Goal: Task Accomplishment & Management: Manage account settings

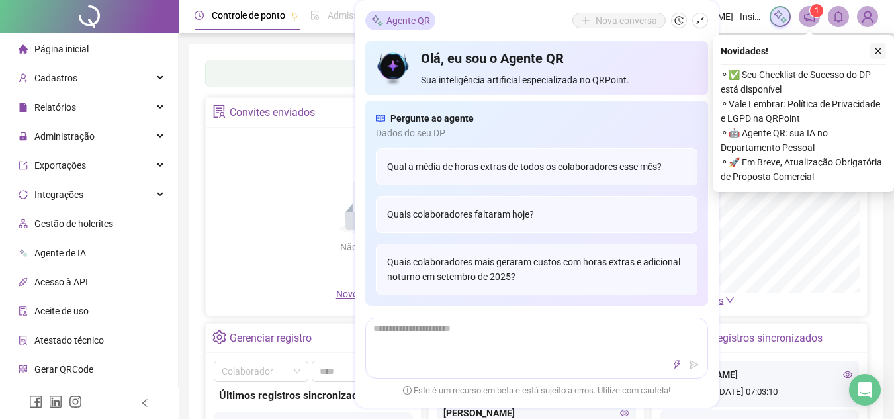
click at [880, 49] on icon "close" at bounding box center [877, 51] width 7 height 7
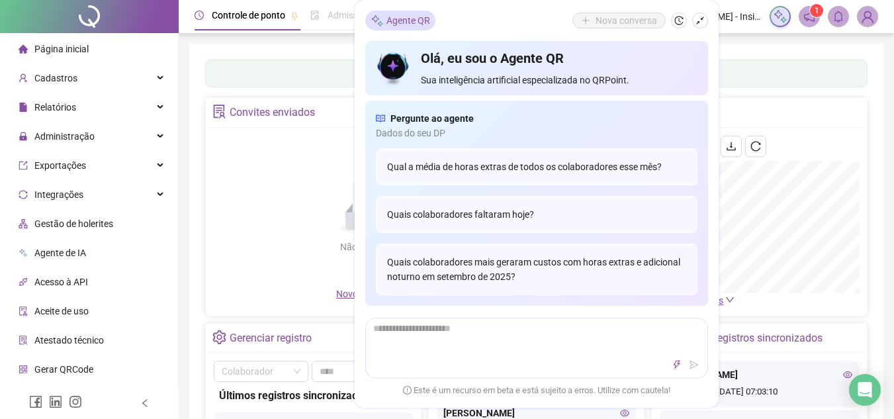
click at [698, 21] on icon "shrink" at bounding box center [699, 20] width 9 height 9
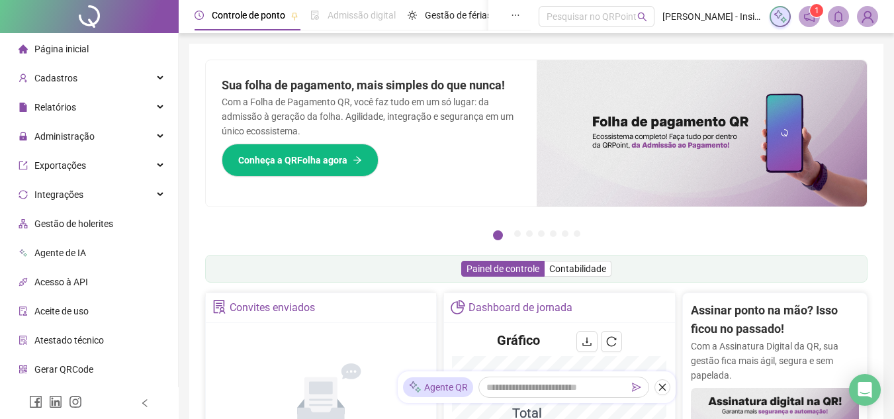
click at [806, 18] on icon "notification" at bounding box center [809, 16] width 11 height 11
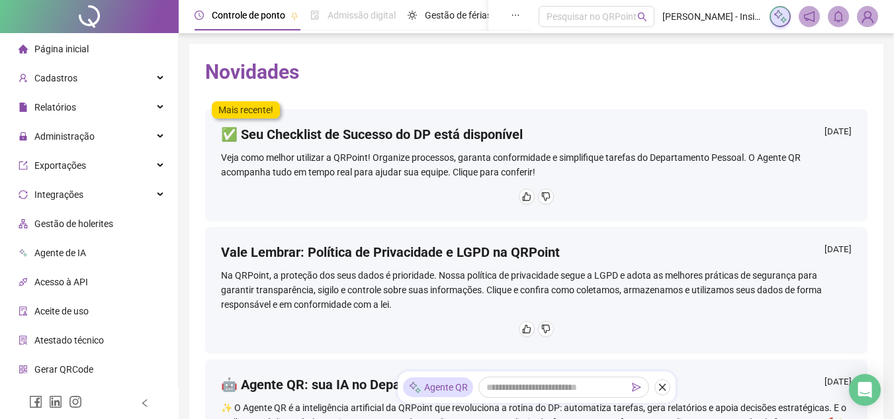
click at [54, 49] on span "Página inicial" at bounding box center [61, 49] width 54 height 11
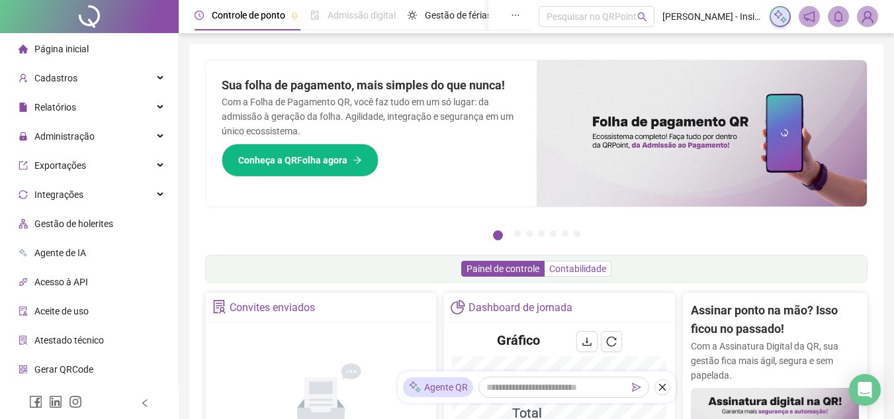
click at [591, 266] on span "Contabilidade" at bounding box center [577, 268] width 57 height 11
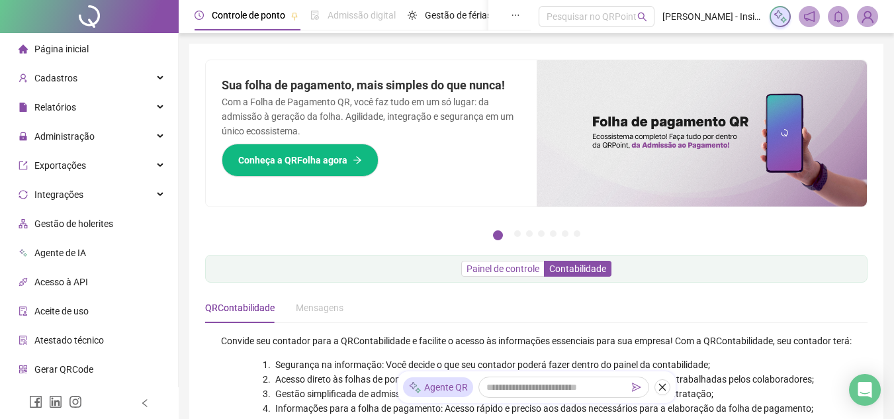
click at [515, 268] on span "Painel de controle" at bounding box center [502, 268] width 73 height 11
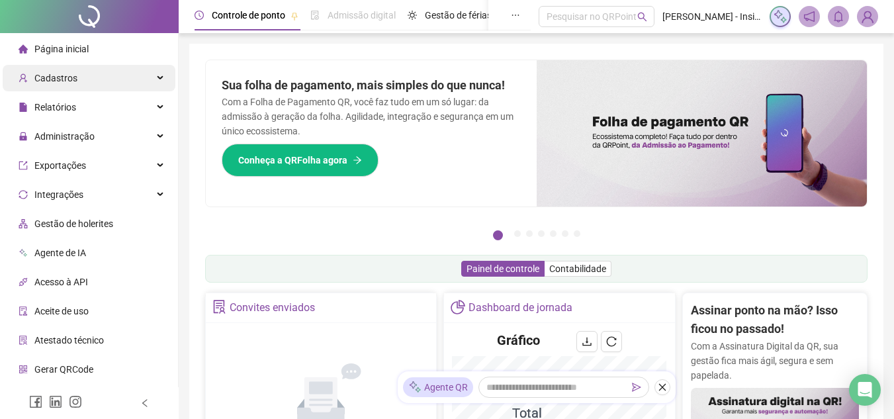
click at [158, 78] on icon at bounding box center [161, 78] width 7 height 0
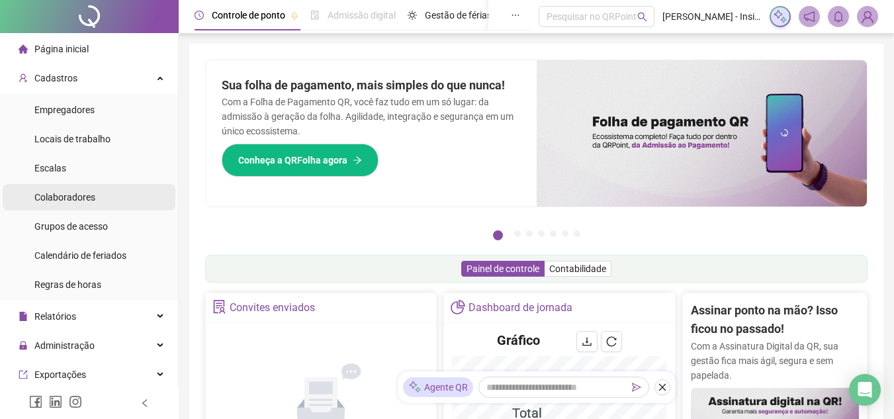
click at [74, 194] on span "Colaboradores" at bounding box center [64, 197] width 61 height 11
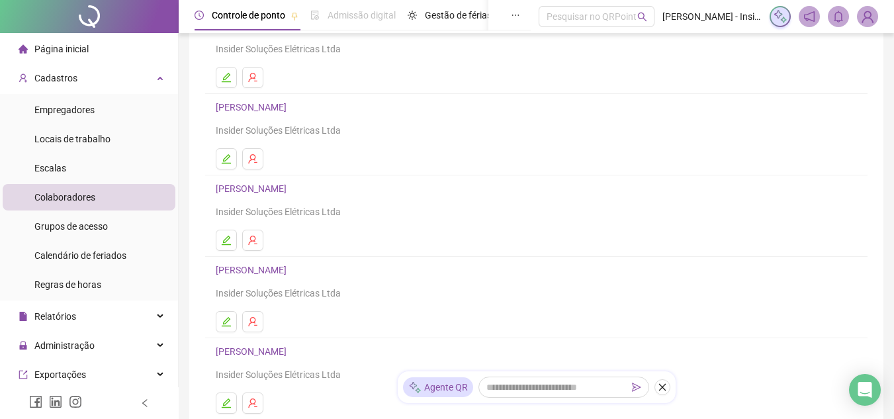
scroll to position [132, 0]
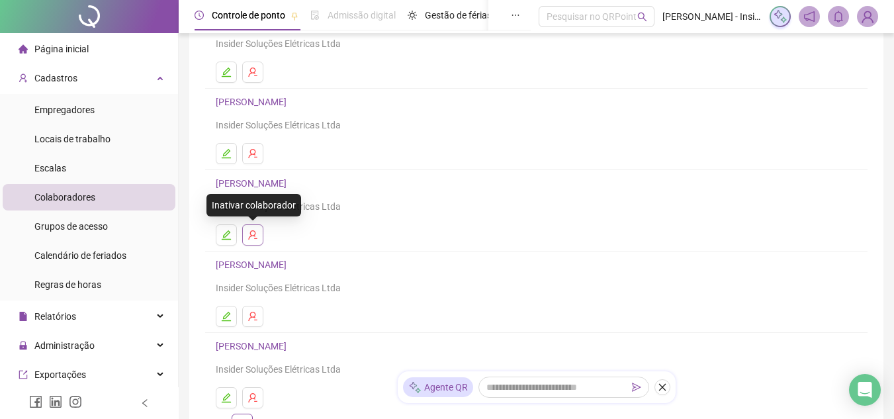
click at [251, 235] on icon "user-delete" at bounding box center [252, 234] width 9 height 9
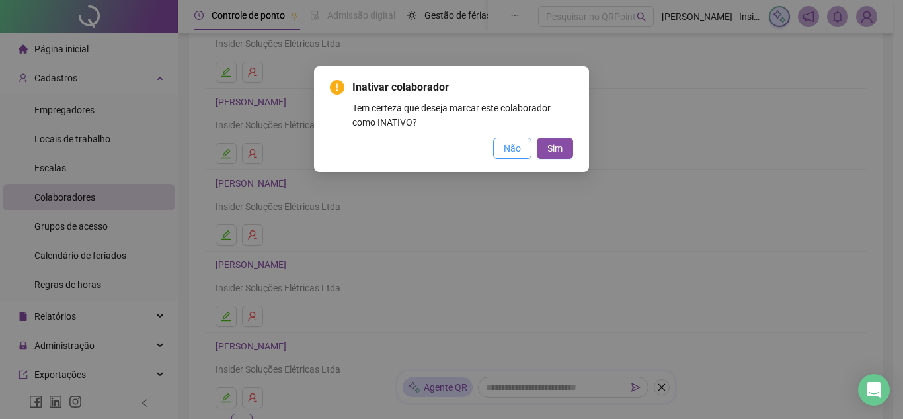
click at [511, 147] on span "Não" at bounding box center [512, 148] width 17 height 15
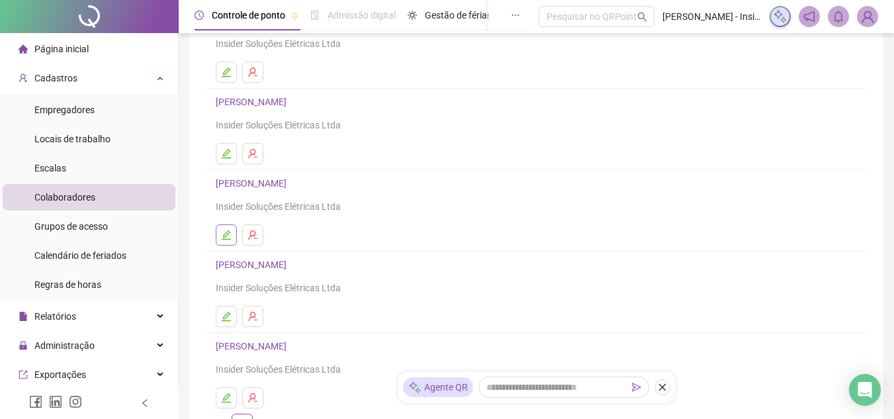
click at [226, 237] on icon "edit" at bounding box center [226, 235] width 11 height 11
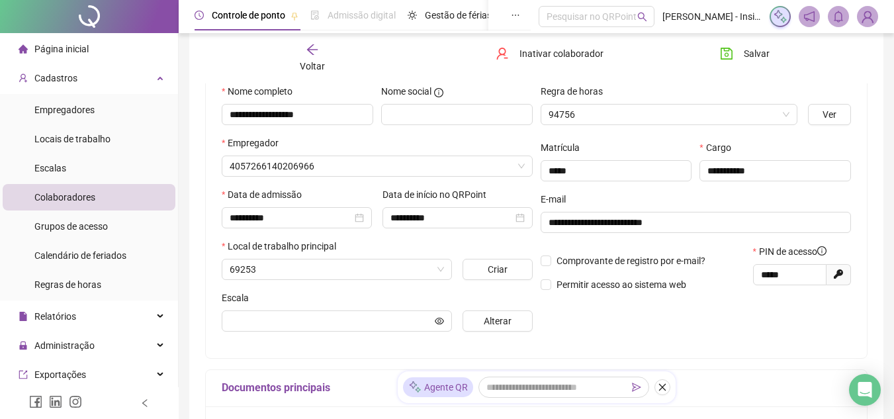
scroll to position [139, 0]
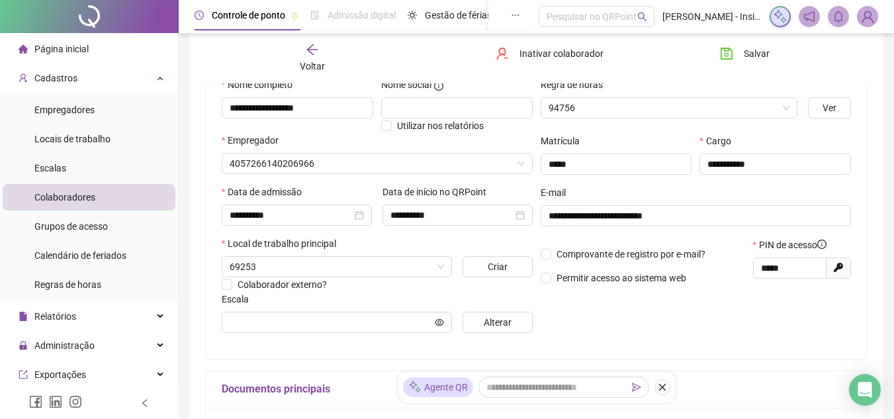
type input "**********"
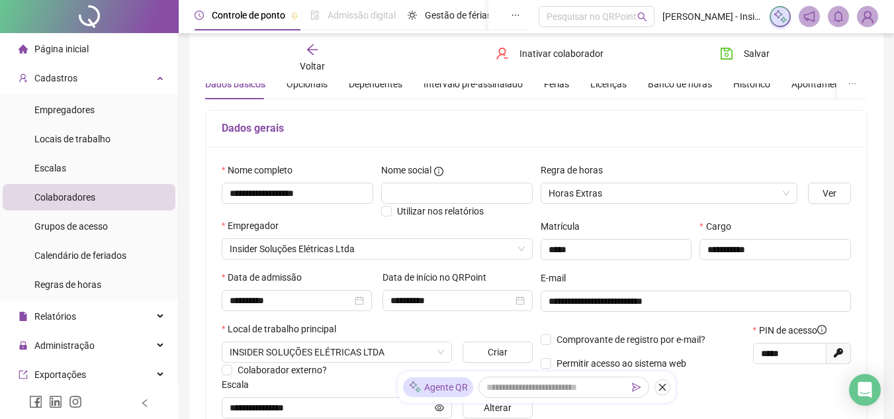
scroll to position [37, 0]
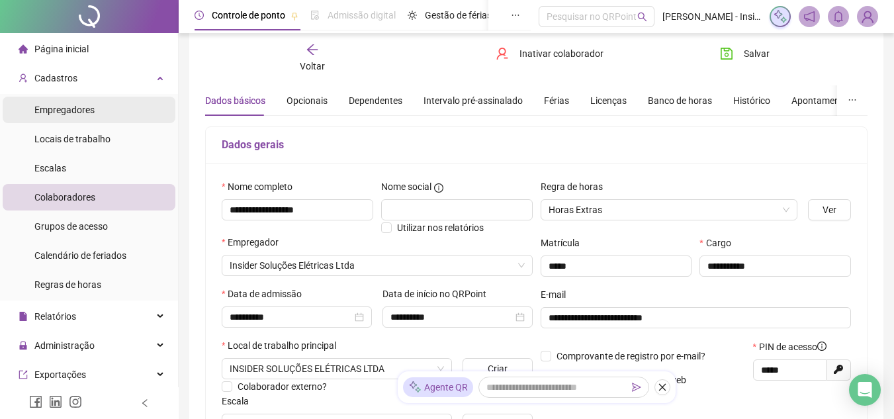
click at [71, 112] on span "Empregadores" at bounding box center [64, 110] width 60 height 11
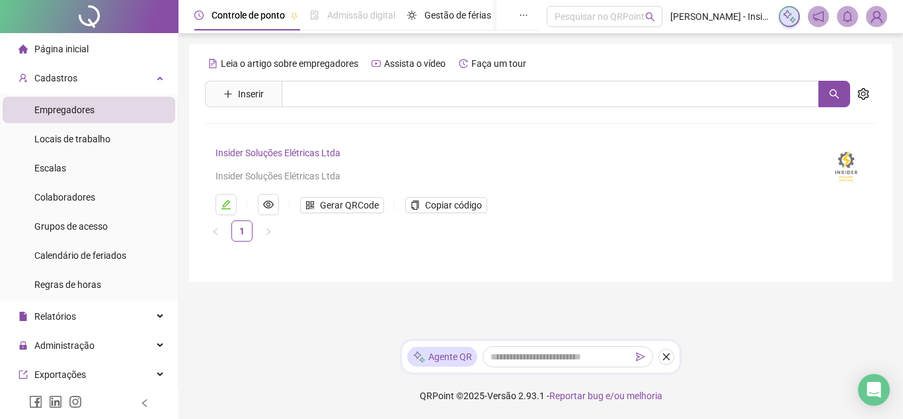
click at [299, 155] on link "Insider Soluções Elétricas Ltda" at bounding box center [278, 152] width 125 height 11
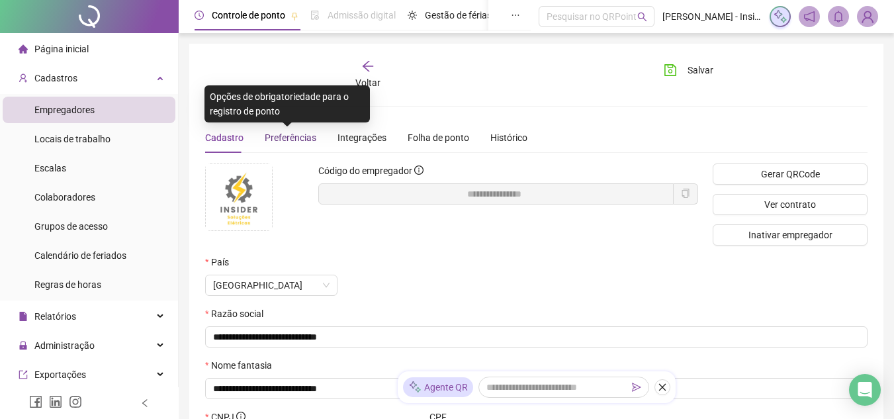
click at [290, 138] on span "Preferências" at bounding box center [291, 137] width 52 height 11
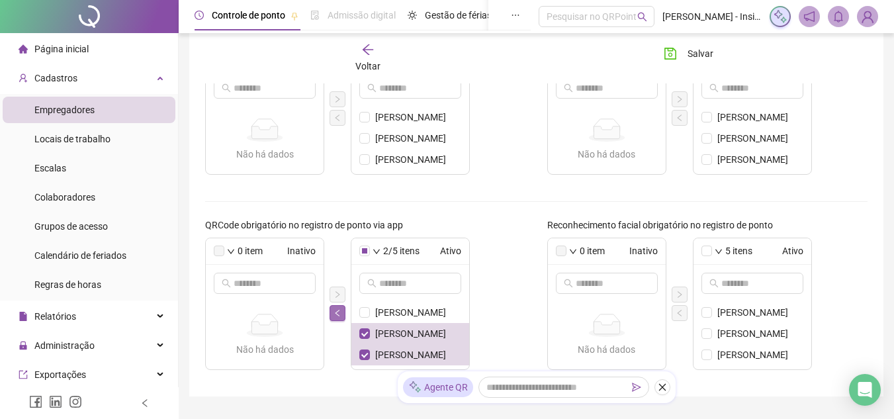
click at [338, 310] on icon "left" at bounding box center [337, 313] width 8 height 8
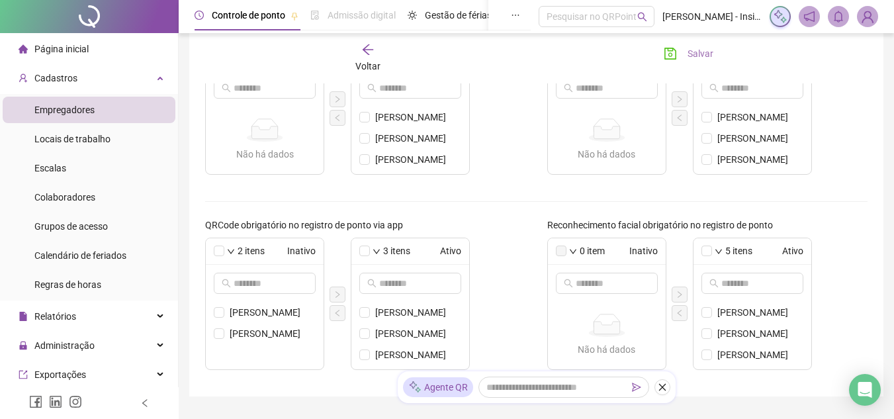
click at [689, 54] on span "Salvar" at bounding box center [700, 53] width 26 height 15
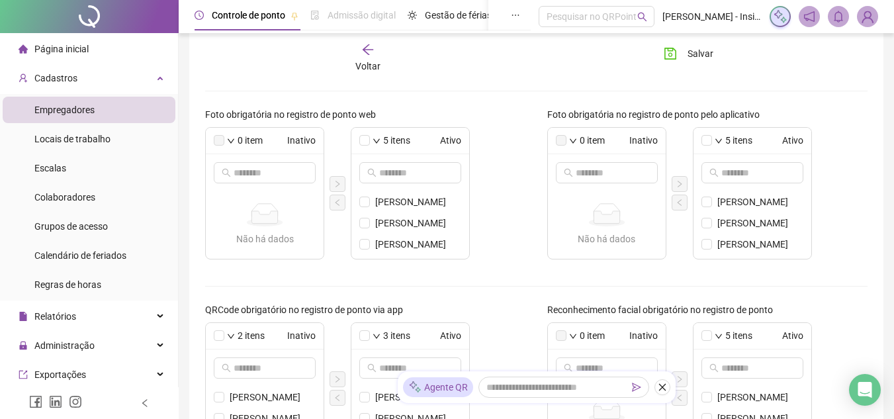
scroll to position [397, 0]
click at [368, 54] on icon "arrow-left" at bounding box center [367, 49] width 11 height 11
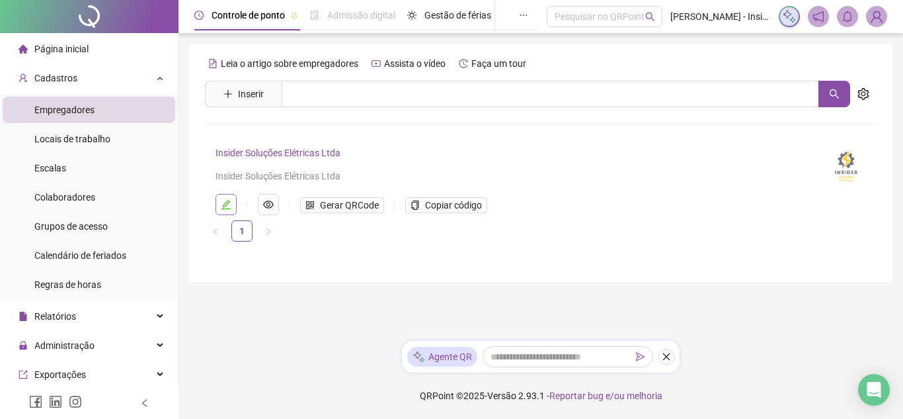
click at [226, 204] on icon "edit" at bounding box center [226, 204] width 11 height 11
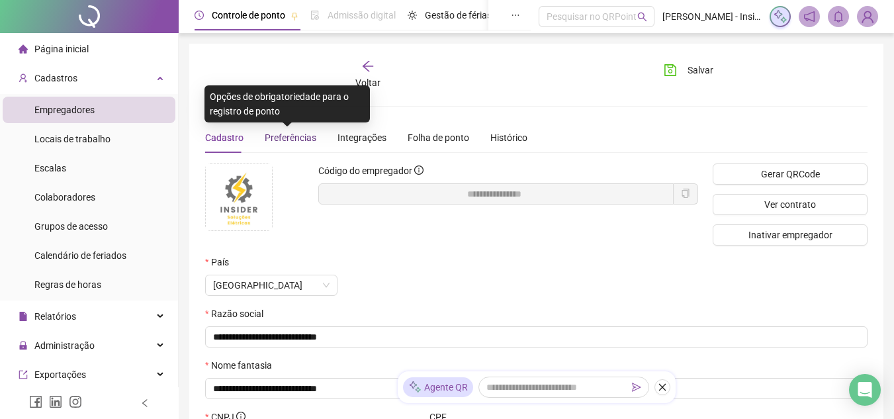
click at [297, 141] on span "Preferências" at bounding box center [291, 137] width 52 height 11
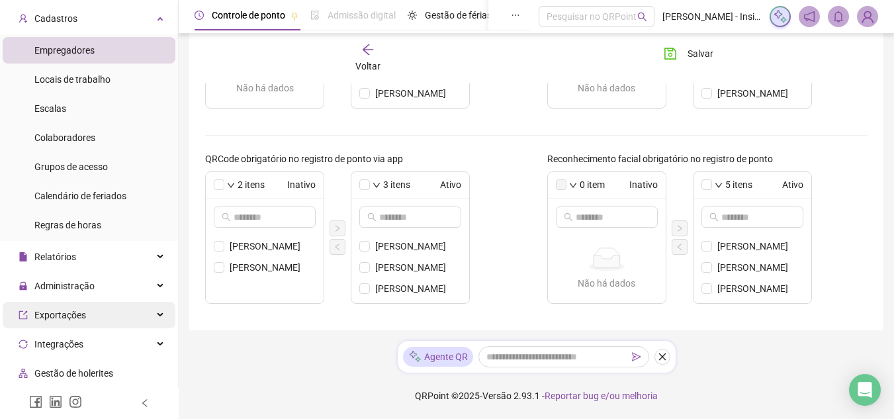
scroll to position [198, 0]
